Goal: Task Accomplishment & Management: Use online tool/utility

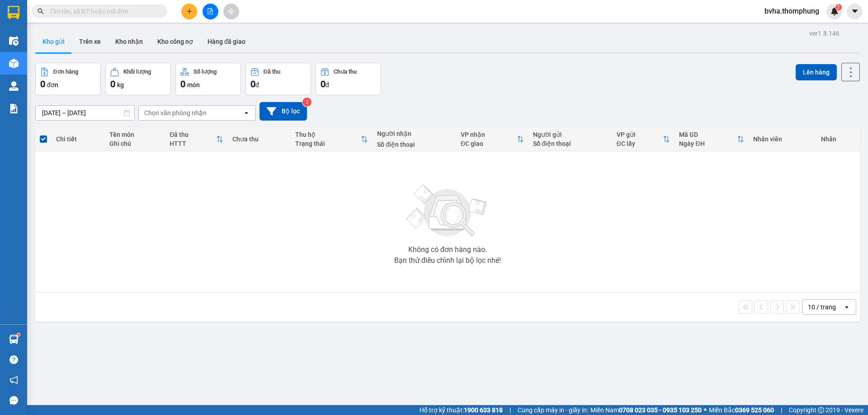
click at [214, 14] on button at bounding box center [210, 12] width 16 height 16
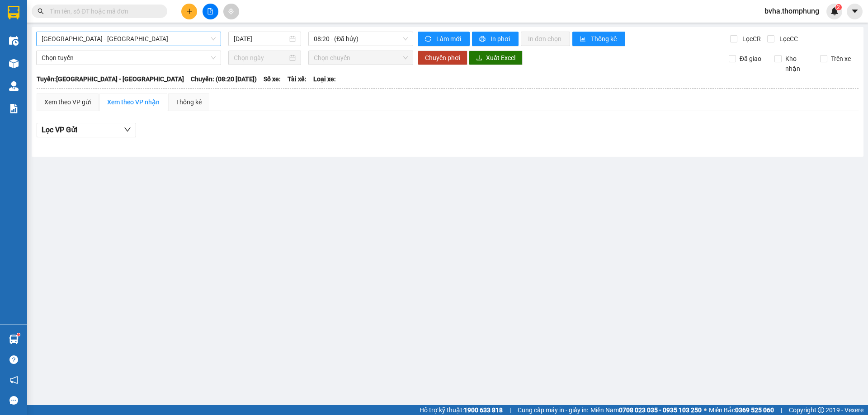
click at [178, 37] on span "[GEOGRAPHIC_DATA] - [GEOGRAPHIC_DATA]" at bounding box center [129, 39] width 174 height 14
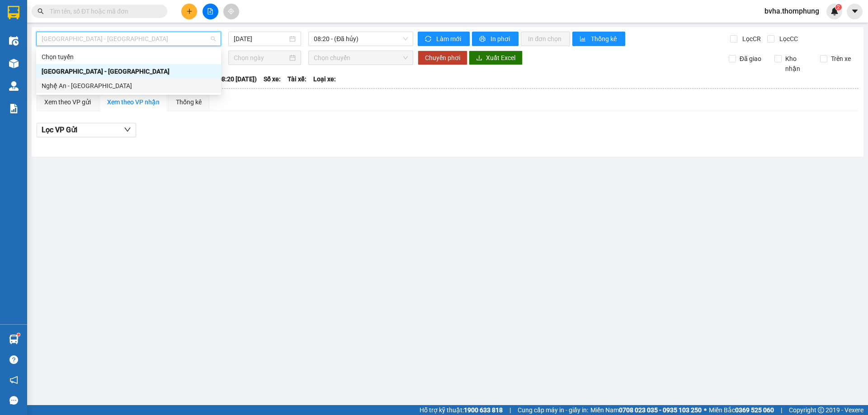
click at [109, 88] on div "Nghệ An - [GEOGRAPHIC_DATA]" at bounding box center [129, 86] width 174 height 10
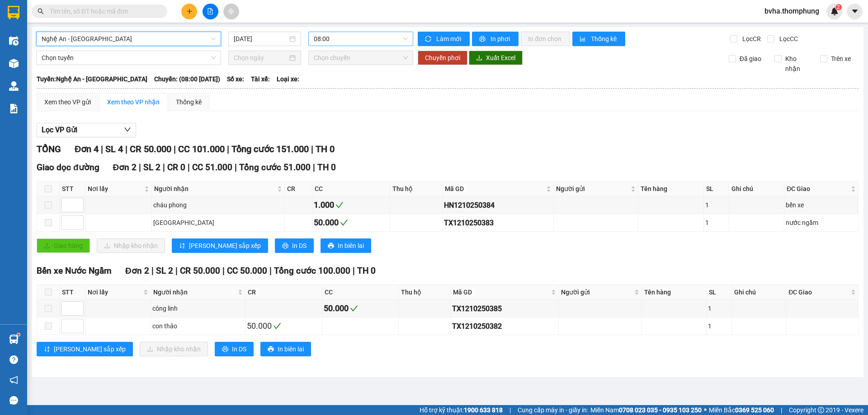
click at [342, 39] on span "08:00" at bounding box center [361, 39] width 94 height 14
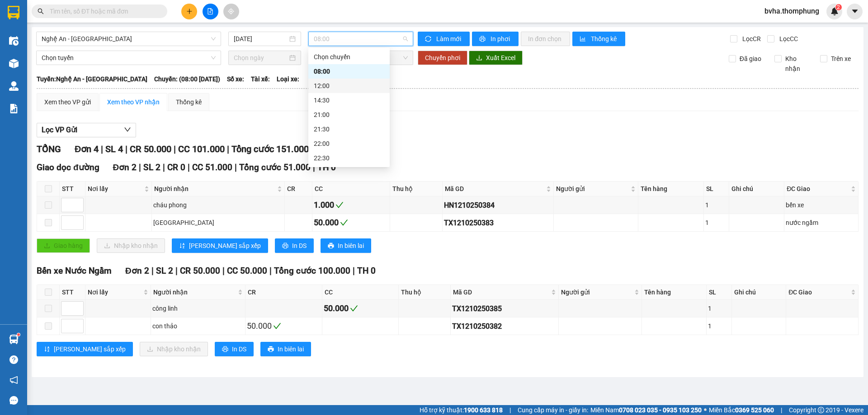
click at [330, 88] on div "12:00" at bounding box center [349, 86] width 70 height 10
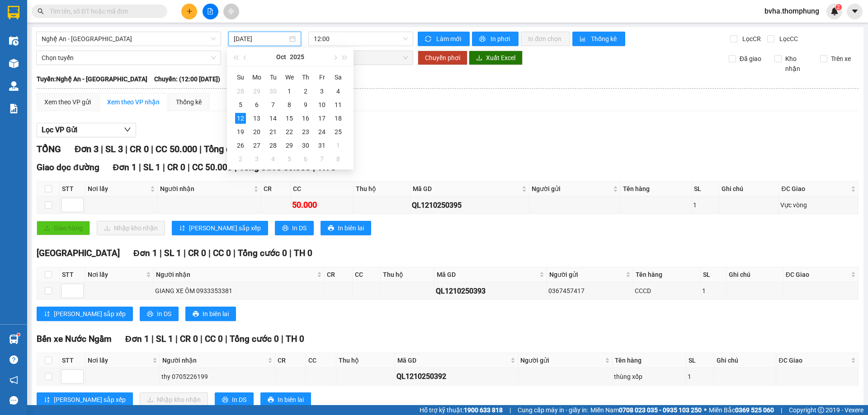
click at [278, 34] on input "[DATE]" at bounding box center [261, 39] width 54 height 10
click at [340, 103] on div "11" at bounding box center [338, 104] width 11 height 11
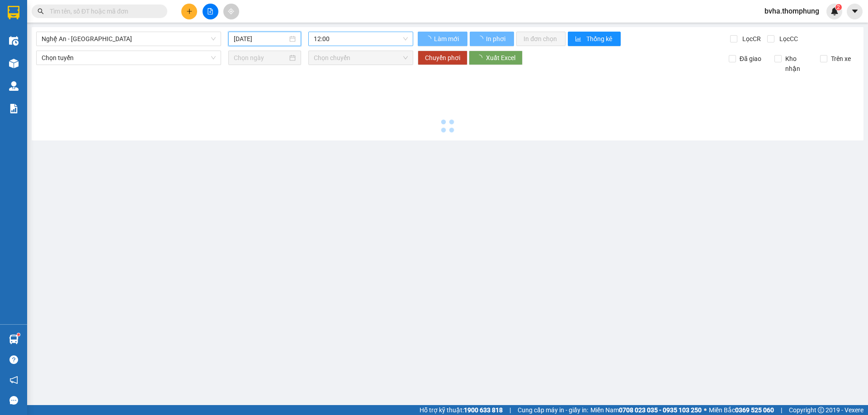
type input "[DATE]"
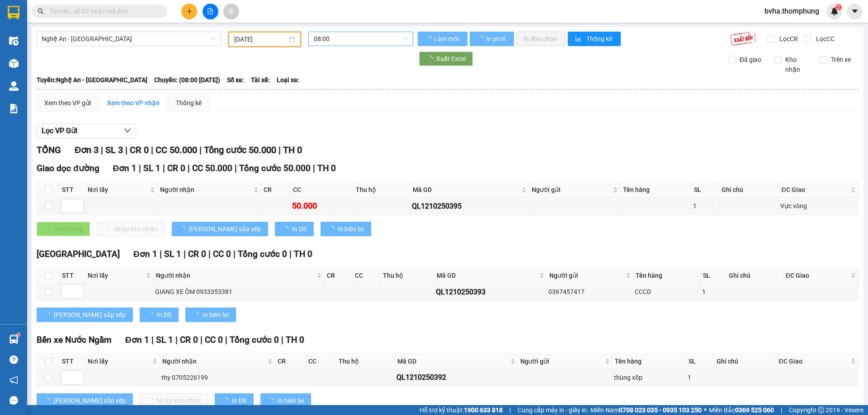
click at [377, 39] on span "08:00" at bounding box center [361, 39] width 94 height 14
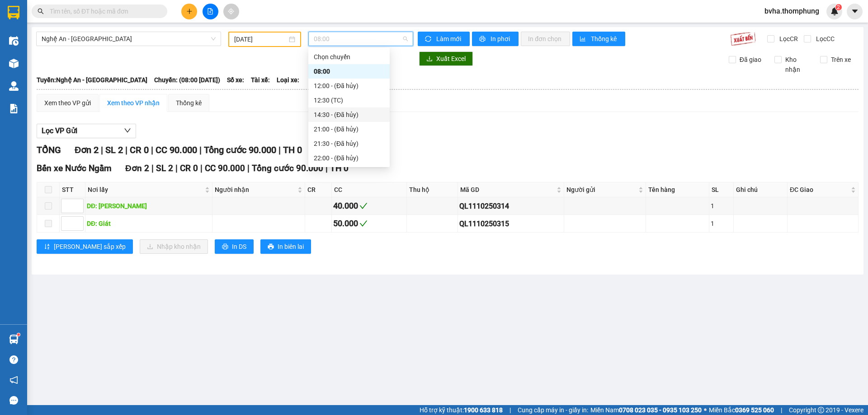
scroll to position [43, 0]
click at [337, 126] on div "22:05 (TC)" at bounding box center [349, 129] width 70 height 10
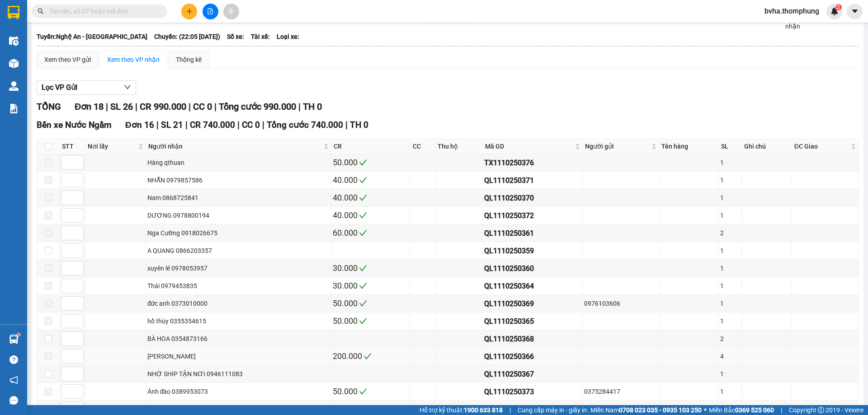
scroll to position [224, 0]
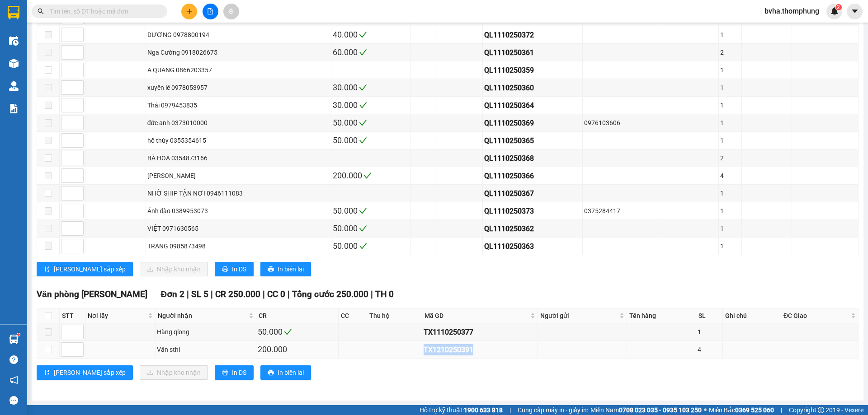
drag, startPoint x: 469, startPoint y: 349, endPoint x: 413, endPoint y: 353, distance: 56.1
click at [413, 353] on tr "Vân sthi 200.000 TX1210250391 4" at bounding box center [447, 350] width 821 height 18
copy div "TX1210250391"
click at [123, 11] on input "text" at bounding box center [103, 11] width 107 height 10
paste input "TX1210250391"
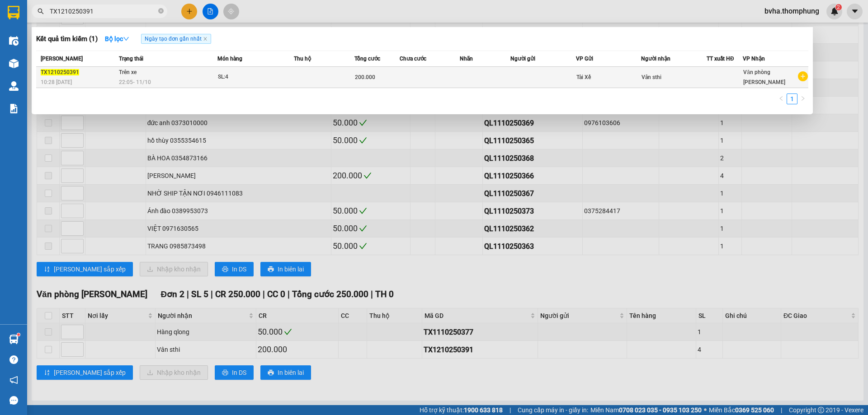
type input "TX1210250391"
click at [268, 80] on div "SL: 4" at bounding box center [252, 77] width 68 height 10
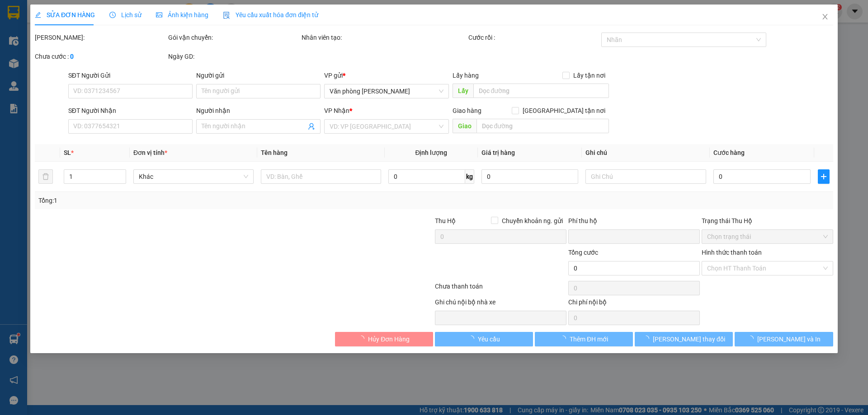
type input "Vân sthi"
type input "0"
type input "200.000"
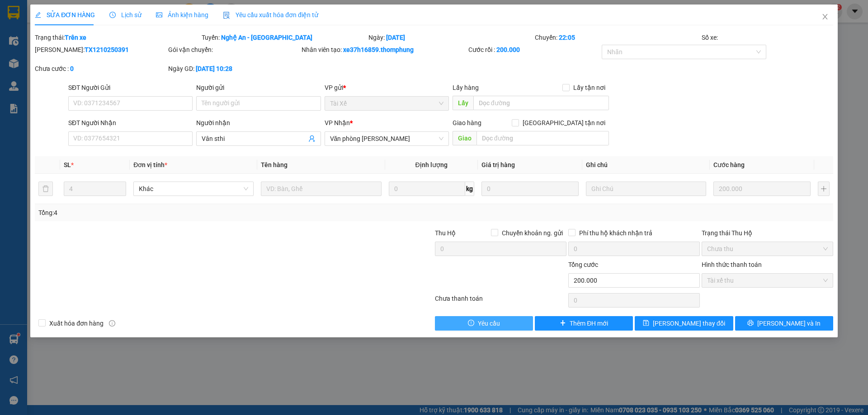
click at [479, 325] on span "Yêu cầu" at bounding box center [489, 324] width 22 height 10
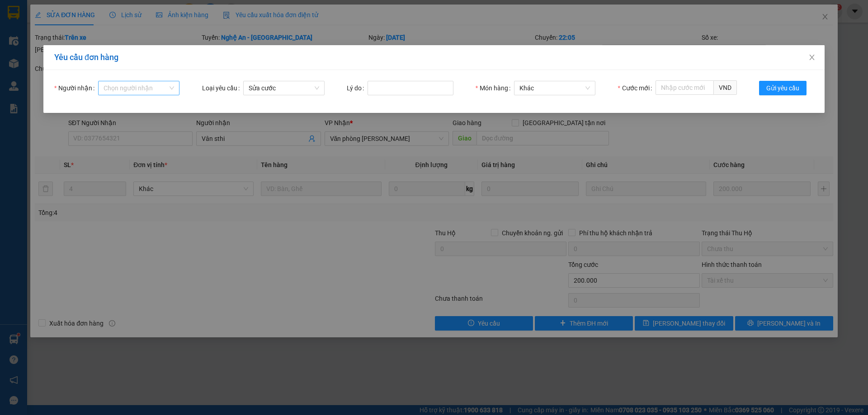
click at [133, 91] on input "Người nhận" at bounding box center [135, 88] width 64 height 14
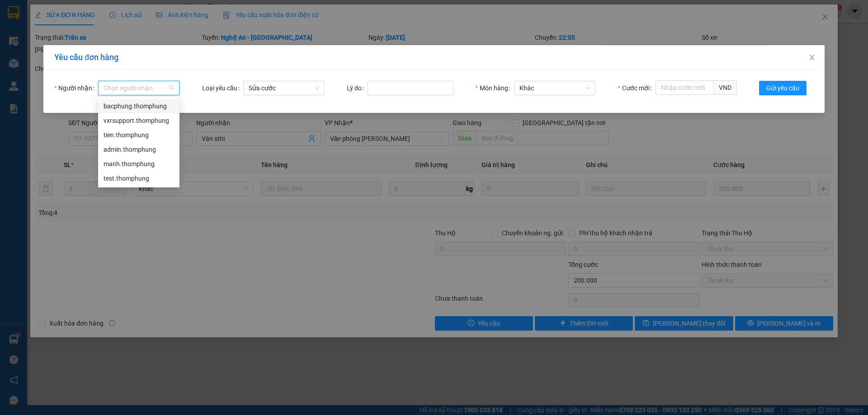
click at [135, 107] on div "bacphung.thomphung" at bounding box center [138, 106] width 70 height 10
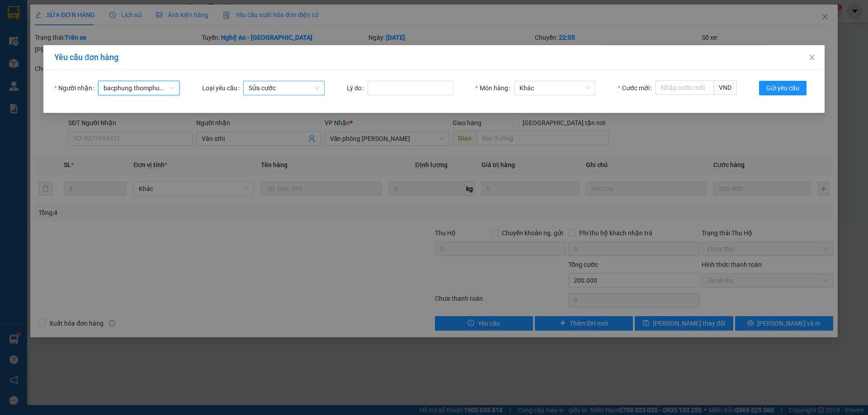
click at [270, 86] on span "Sửa cước" at bounding box center [284, 88] width 70 height 14
click at [419, 84] on input "Lý do" at bounding box center [410, 88] width 86 height 14
click at [679, 89] on input "Cước mới" at bounding box center [684, 87] width 58 height 14
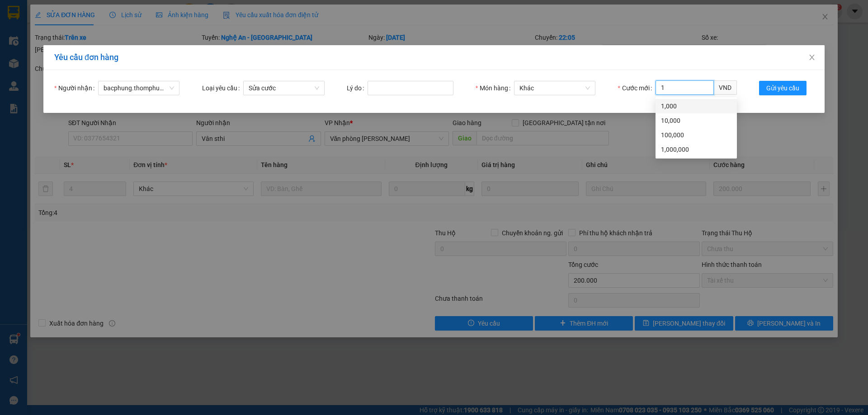
click at [681, 104] on div "1,000" at bounding box center [696, 106] width 70 height 10
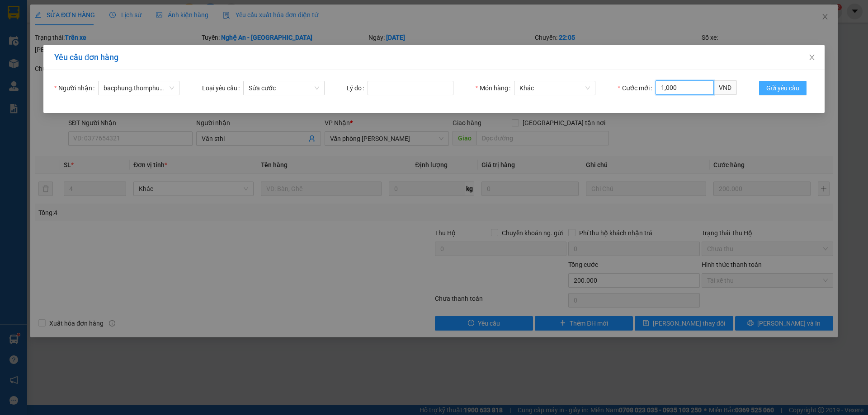
type input "1,000"
click at [769, 88] on span "Gửi yêu cầu" at bounding box center [782, 88] width 33 height 10
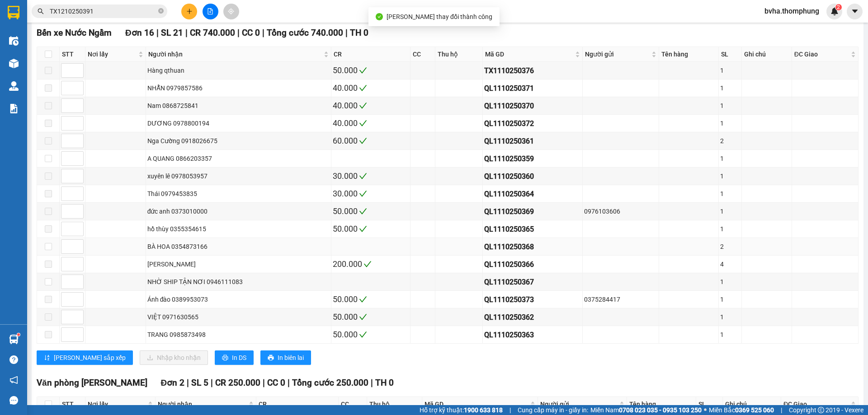
scroll to position [224, 0]
